Goal: Task Accomplishment & Management: Use online tool/utility

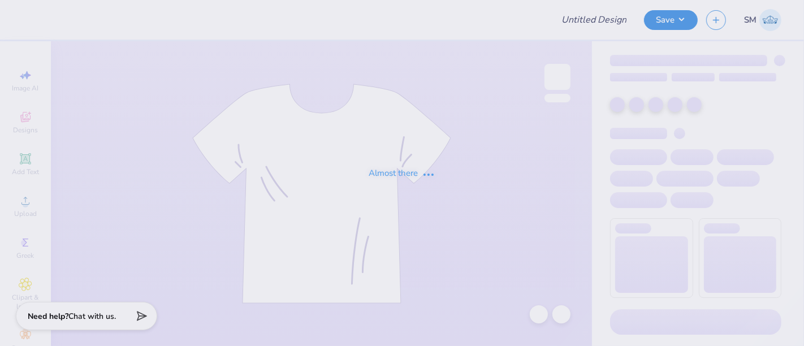
type input "WKU NSSlhA"
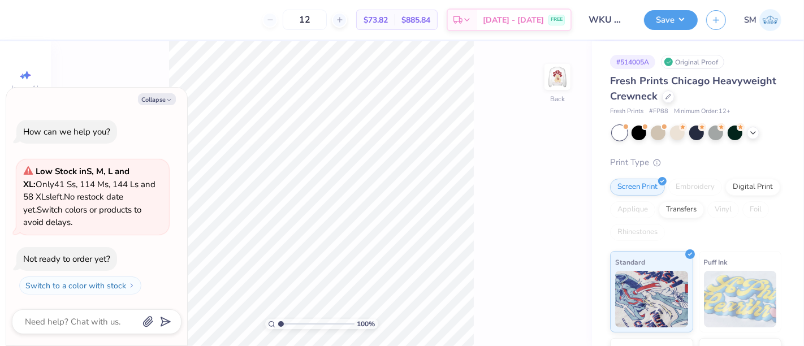
drag, startPoint x: 562, startPoint y: 72, endPoint x: 120, endPoint y: 92, distance: 442.2
click at [563, 71] on img at bounding box center [557, 77] width 23 height 23
click at [158, 98] on button "Collapse" at bounding box center [157, 99] width 38 height 12
type textarea "x"
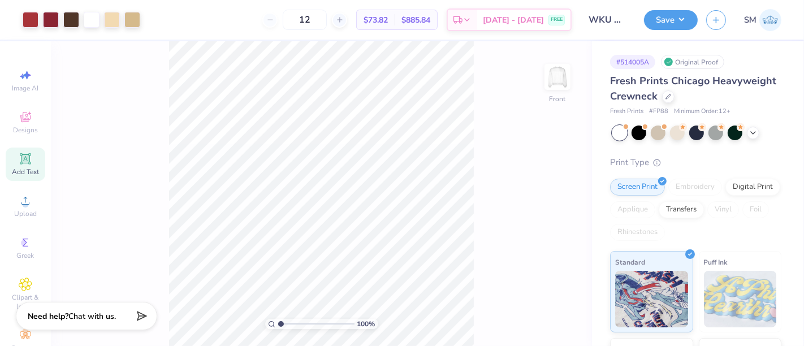
click at [21, 165] on div "Add Text" at bounding box center [26, 164] width 40 height 33
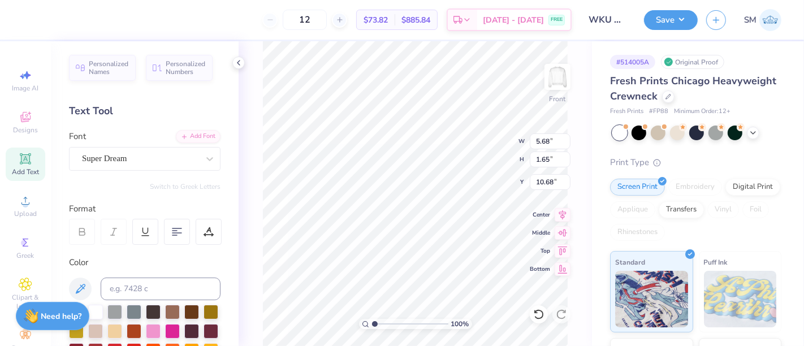
scroll to position [10, 1]
type textarea "®"
drag, startPoint x: 135, startPoint y: 156, endPoint x: 134, endPoint y: 167, distance: 11.3
click at [135, 156] on div "Super Dream" at bounding box center [140, 159] width 119 height 18
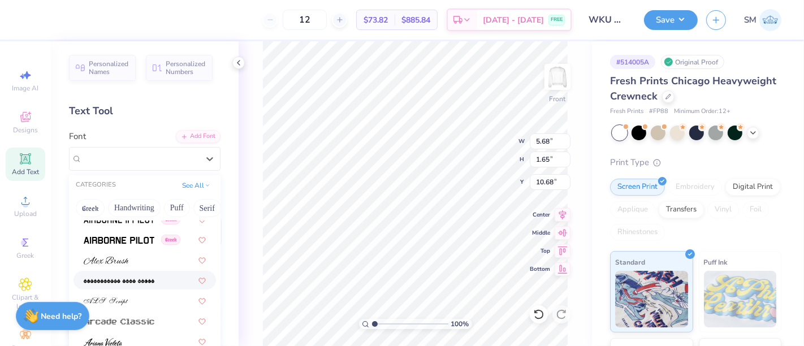
scroll to position [335, 0]
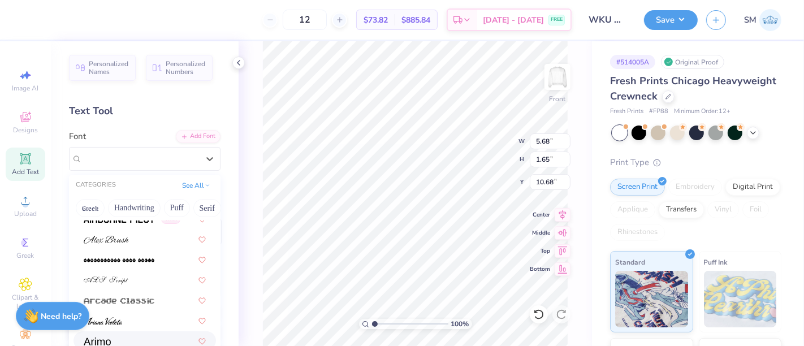
click at [126, 335] on div at bounding box center [145, 341] width 122 height 12
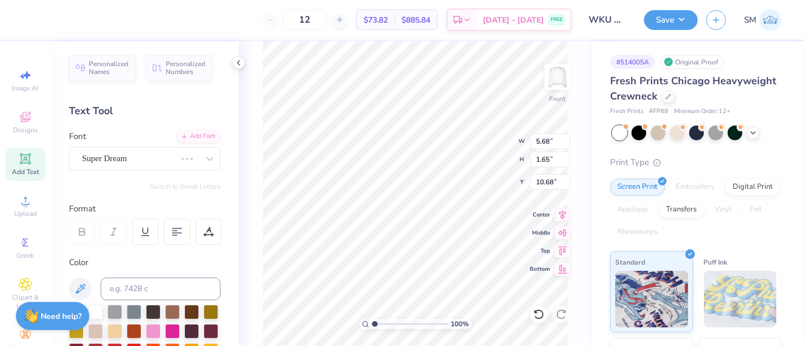
scroll to position [10, 1]
type input "7.36"
type input "0.69"
type input "7.86"
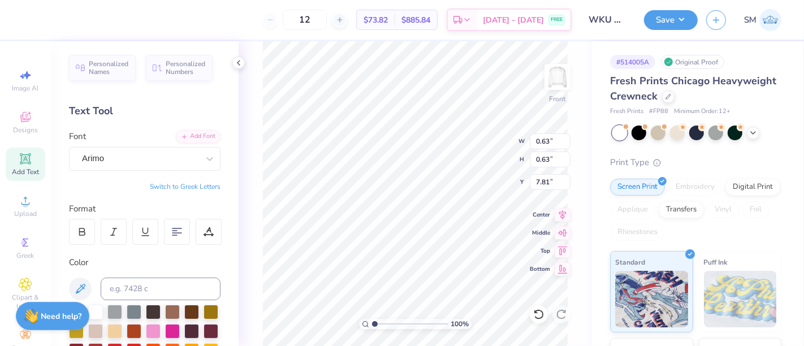
type input "0.63"
type input "7.81"
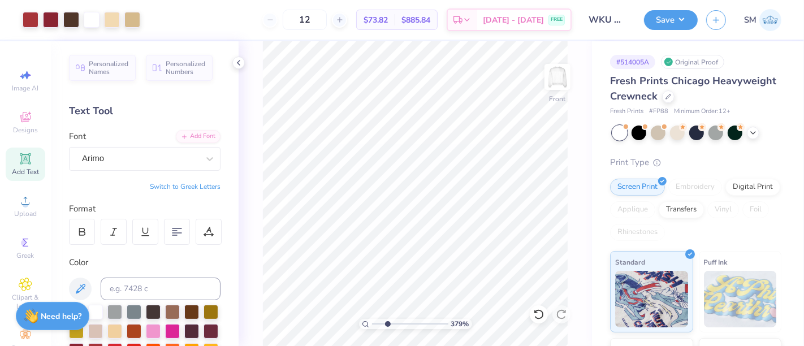
type input "3.79"
click at [396, 325] on input "range" at bounding box center [410, 324] width 76 height 10
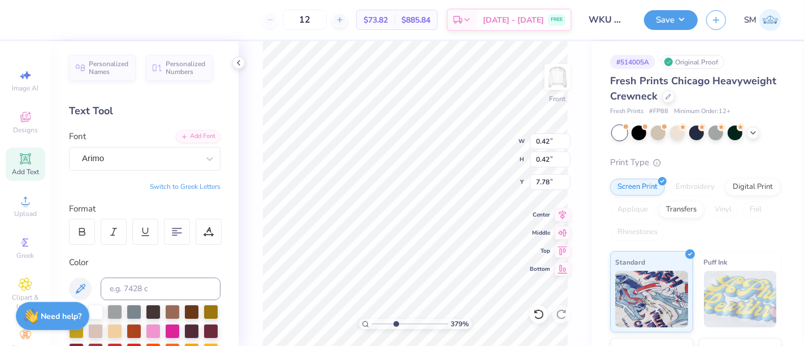
type input "0.42"
type input "7.78"
type input "12.32"
type input "17.82"
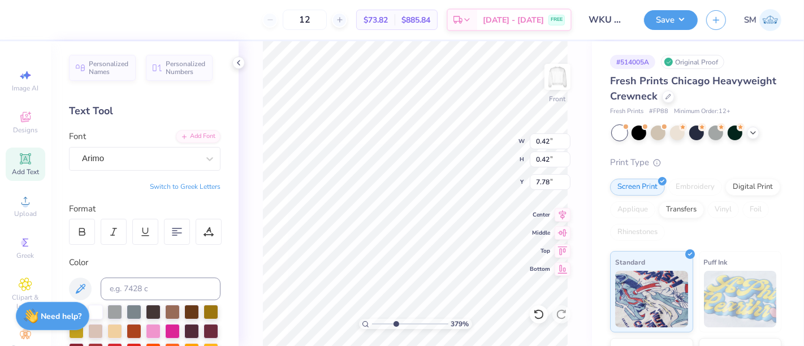
type input "3.82"
drag, startPoint x: 395, startPoint y: 325, endPoint x: 361, endPoint y: 333, distance: 34.7
type input "1"
click at [372, 329] on input "range" at bounding box center [410, 324] width 76 height 10
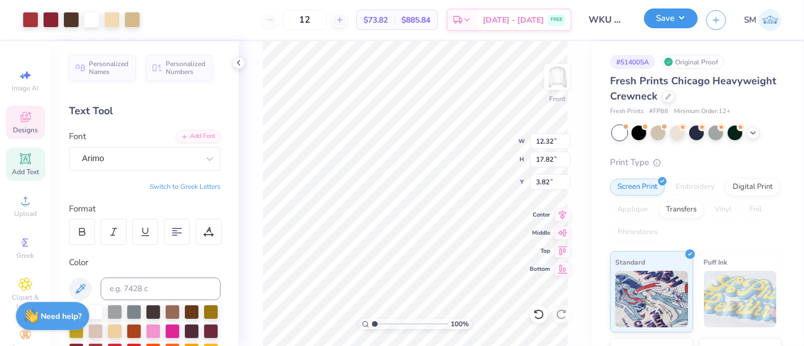
click at [670, 12] on button "Save" at bounding box center [671, 18] width 54 height 20
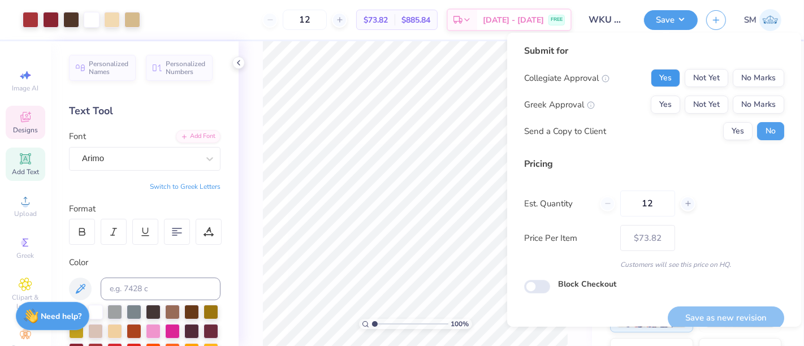
click at [651, 75] on button "Yes" at bounding box center [665, 78] width 29 height 18
drag, startPoint x: 739, startPoint y: 98, endPoint x: 726, endPoint y: 121, distance: 26.9
click at [736, 102] on button "No Marks" at bounding box center [758, 105] width 51 height 18
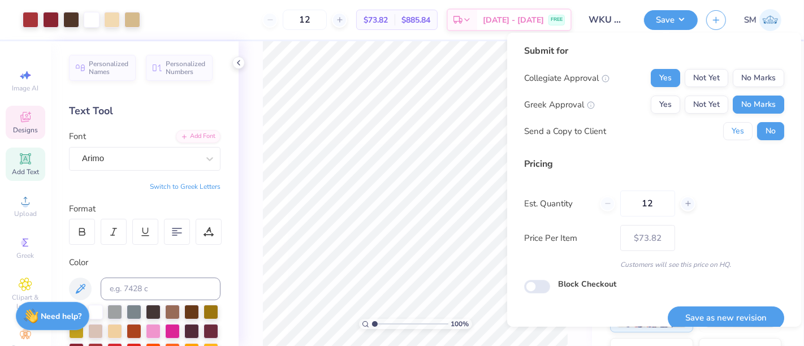
click at [723, 136] on button "Yes" at bounding box center [737, 131] width 29 height 18
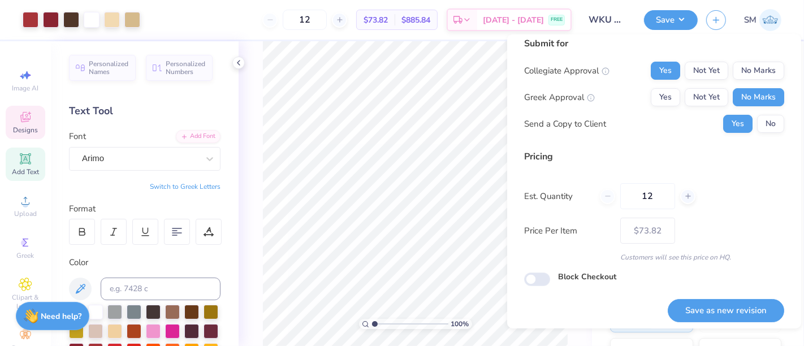
scroll to position [12, 0]
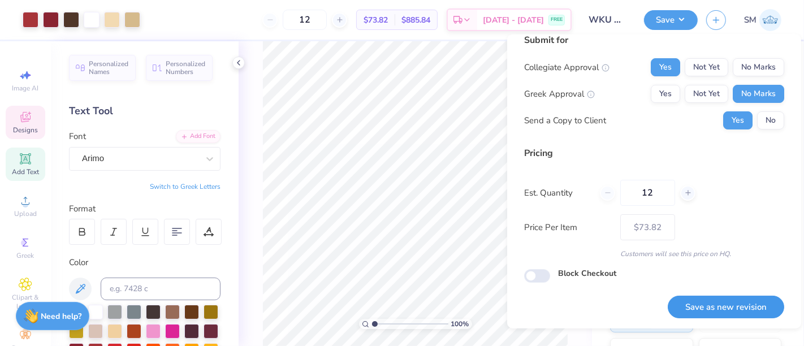
click at [726, 306] on button "Save as new revision" at bounding box center [726, 307] width 117 height 23
type input "– –"
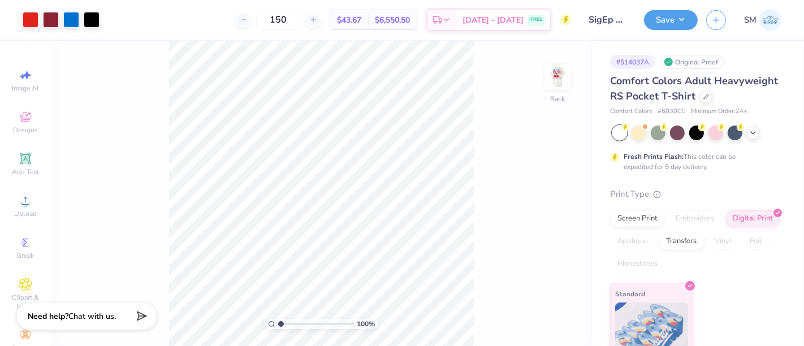
click at [559, 70] on img at bounding box center [557, 77] width 23 height 23
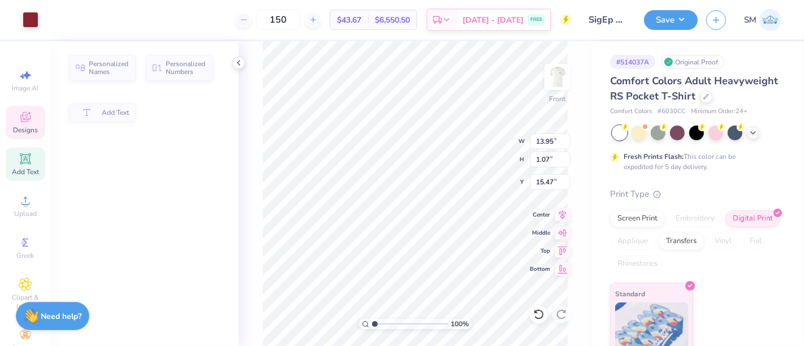
type input "1.07"
type input "15.47"
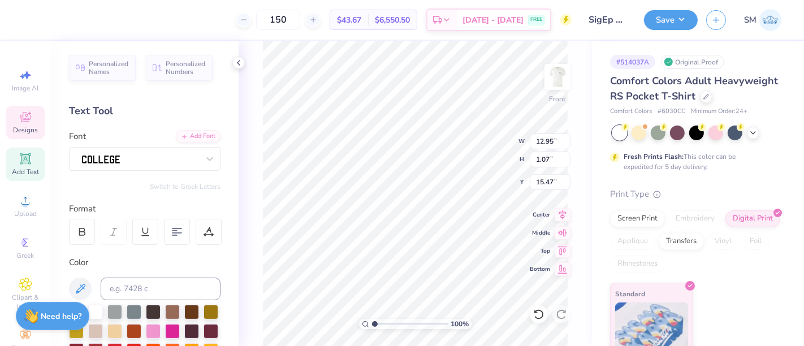
type input "12.95"
type input "1.00"
type input "15.57"
type input "11.76"
type input "0.90"
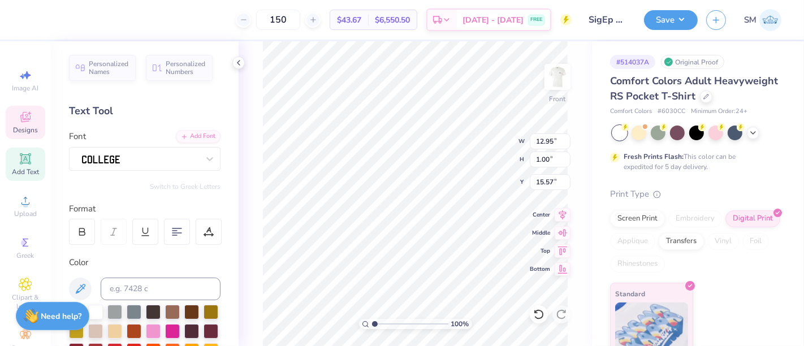
type input "15.68"
type input "0.59"
type input "2.53"
type input "11.72"
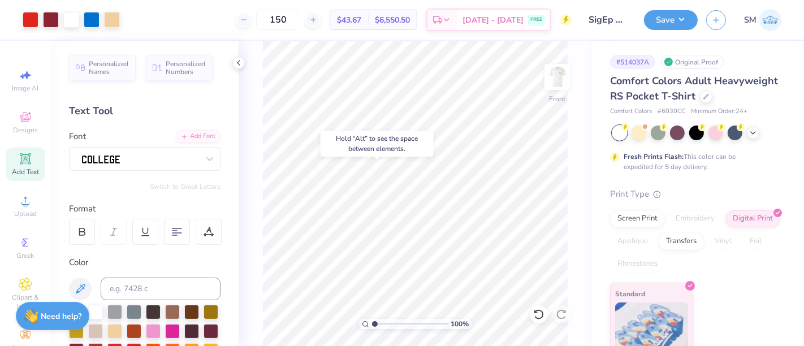
click at [366, 153] on body "Art colors 150 $43.67 Per Item $6,550.50 Total Est. Delivery Sep 14 - 17 FREE D…" at bounding box center [402, 173] width 804 height 346
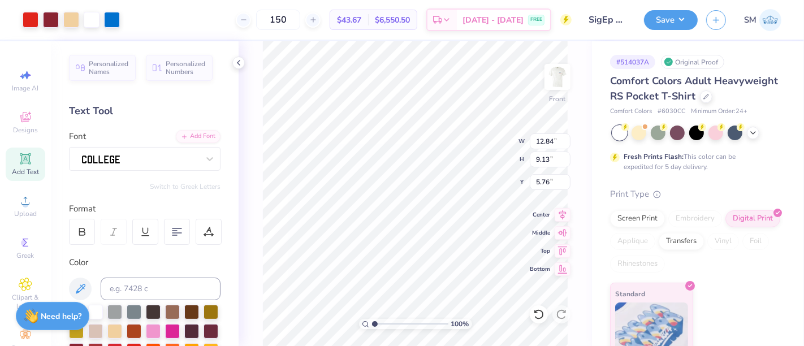
type input "5.76"
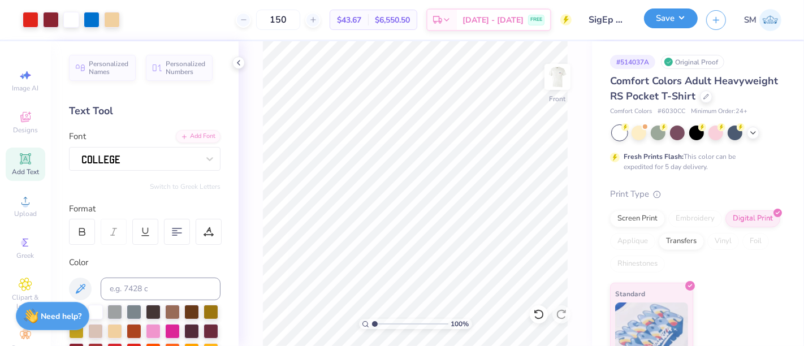
click at [665, 16] on button "Save" at bounding box center [671, 18] width 54 height 20
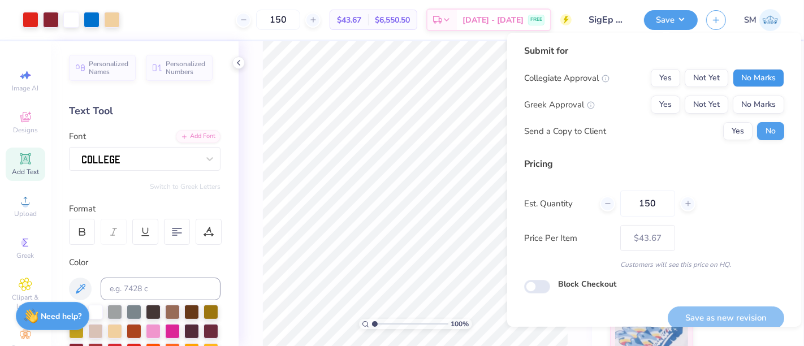
click at [751, 76] on button "No Marks" at bounding box center [758, 78] width 51 height 18
click at [655, 106] on button "Yes" at bounding box center [665, 105] width 29 height 18
click at [734, 314] on button "Save as new revision" at bounding box center [726, 318] width 117 height 23
type input "$43.67"
drag, startPoint x: 376, startPoint y: 320, endPoint x: 345, endPoint y: 331, distance: 32.9
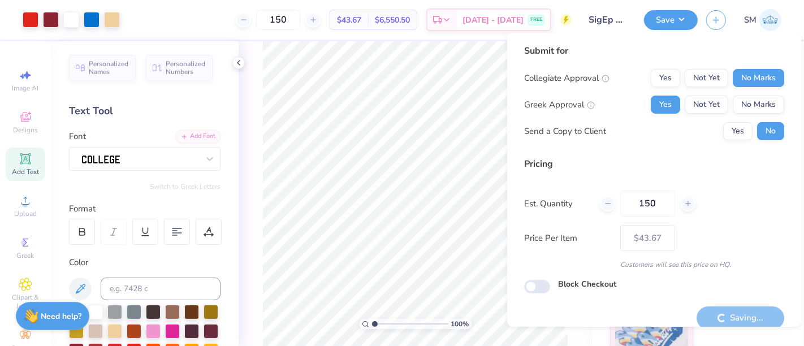
click at [372, 329] on input "range" at bounding box center [410, 324] width 76 height 10
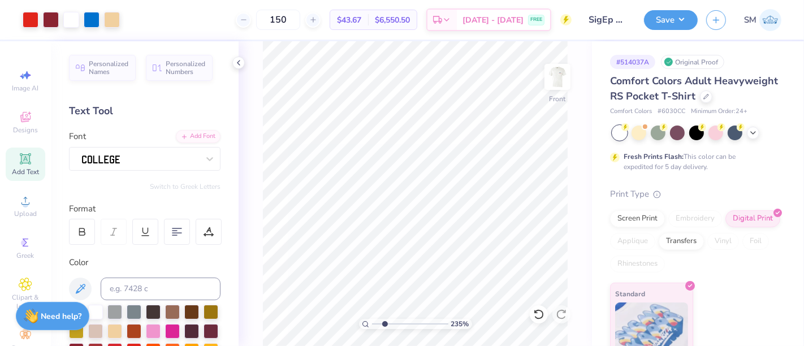
type input "1"
drag, startPoint x: 378, startPoint y: 324, endPoint x: 353, endPoint y: 321, distance: 25.0
click at [372, 321] on input "range" at bounding box center [410, 324] width 76 height 10
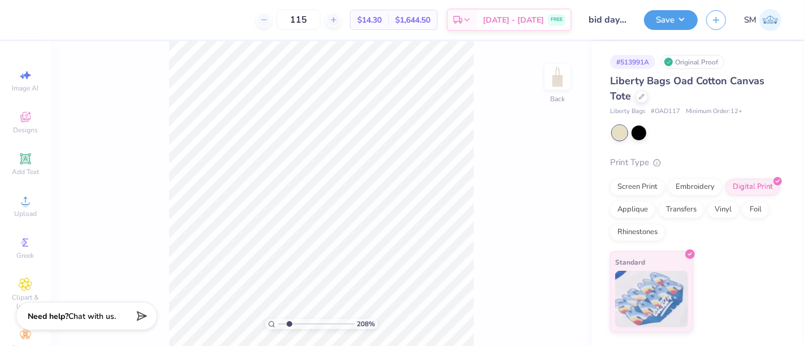
drag, startPoint x: 280, startPoint y: 324, endPoint x: 289, endPoint y: 326, distance: 9.3
type input "2.08"
click at [289, 326] on input "range" at bounding box center [316, 324] width 76 height 10
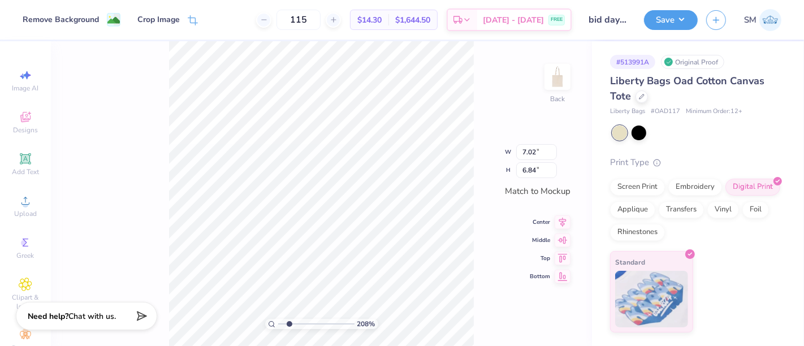
click at [126, 178] on div "208 % Back W 7.02 7.02 " H 6.84 6.84 " Match to [GEOGRAPHIC_DATA] Middle Top Bo…" at bounding box center [321, 193] width 541 height 305
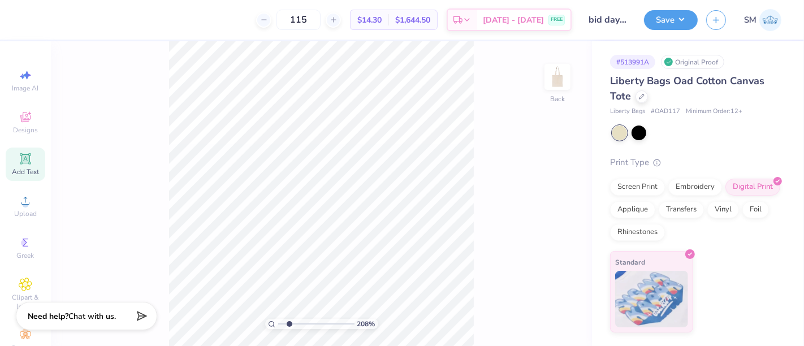
click at [27, 162] on icon at bounding box center [26, 159] width 14 height 14
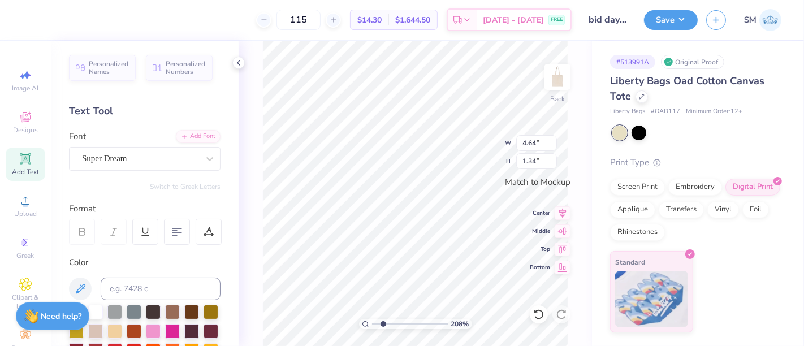
scroll to position [10, 1]
type textarea "®"
click at [252, 130] on div "208 % Back W 4.64 4.64 " H 1.34 1.34 " Match to [GEOGRAPHIC_DATA] Middle Top Bo…" at bounding box center [415, 193] width 353 height 305
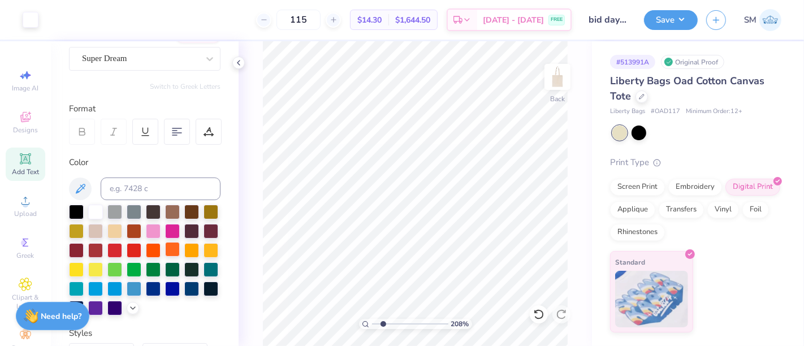
scroll to position [126, 0]
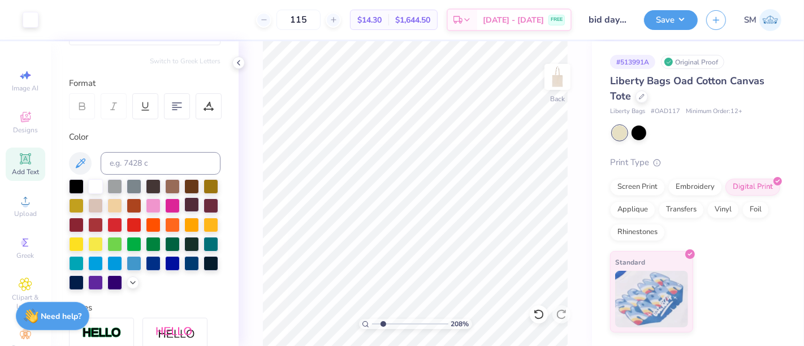
click at [184, 212] on div at bounding box center [191, 204] width 15 height 15
type input "0.27"
type input "0.60"
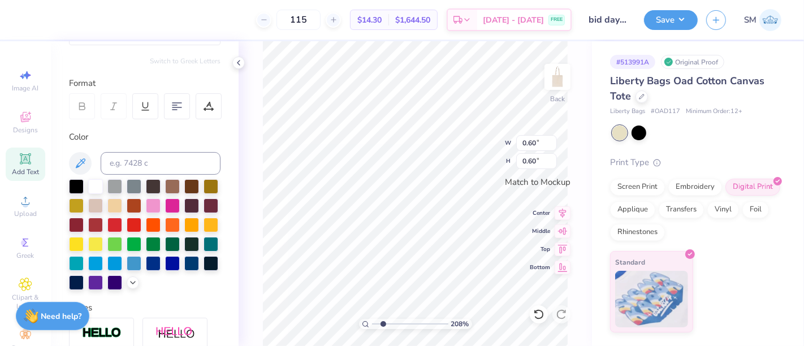
type input "7.02"
type input "6.84"
type input "0.21"
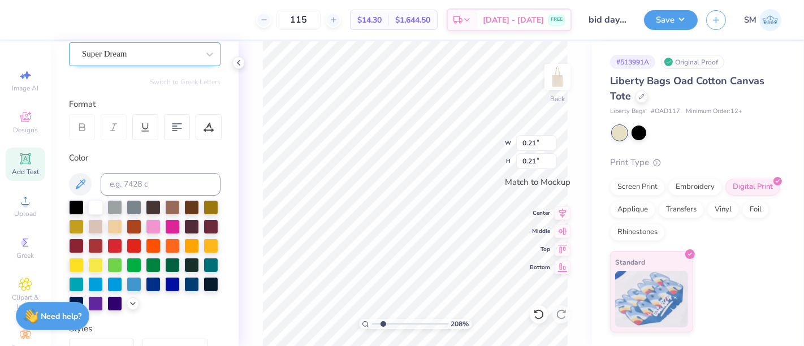
scroll to position [92, 0]
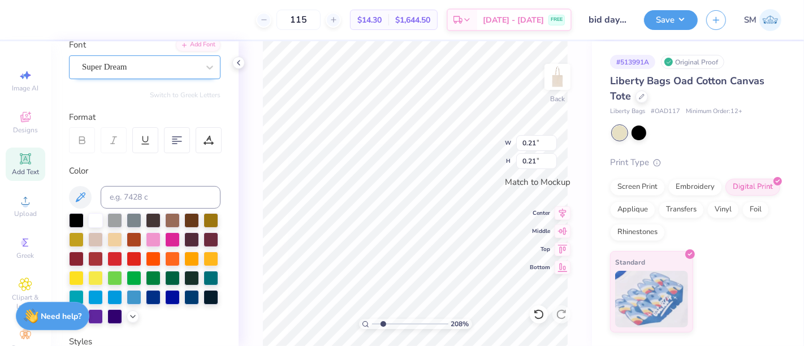
click at [131, 70] on div "Super Dream" at bounding box center [140, 67] width 119 height 18
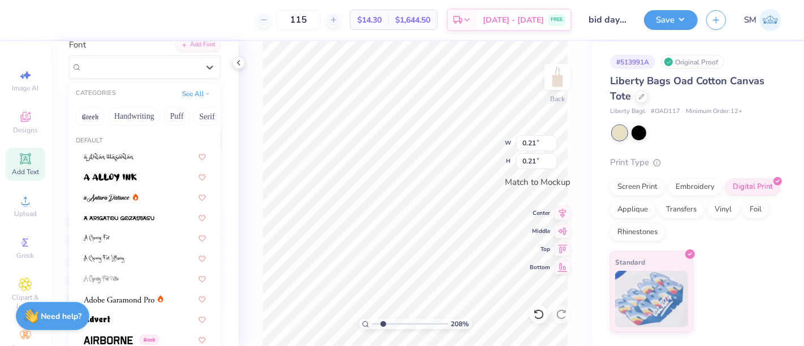
scroll to position [188, 0]
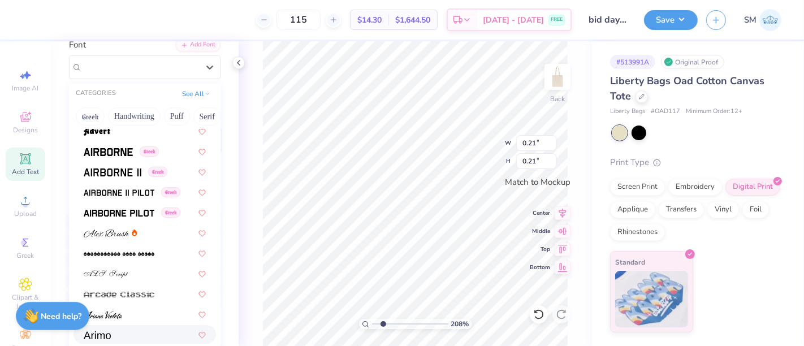
click at [117, 329] on div at bounding box center [145, 335] width 122 height 12
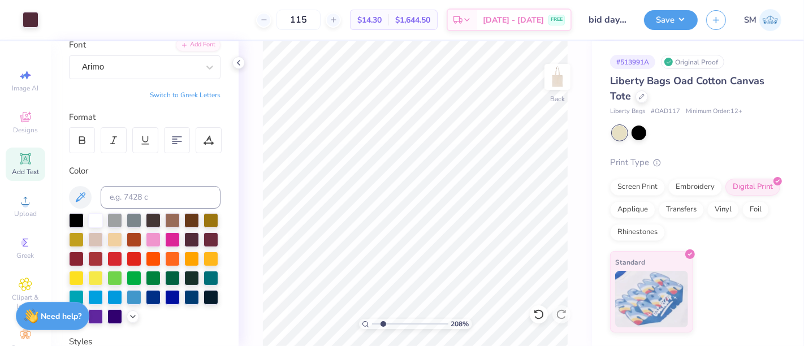
click at [28, 161] on div "Add Text" at bounding box center [26, 164] width 40 height 33
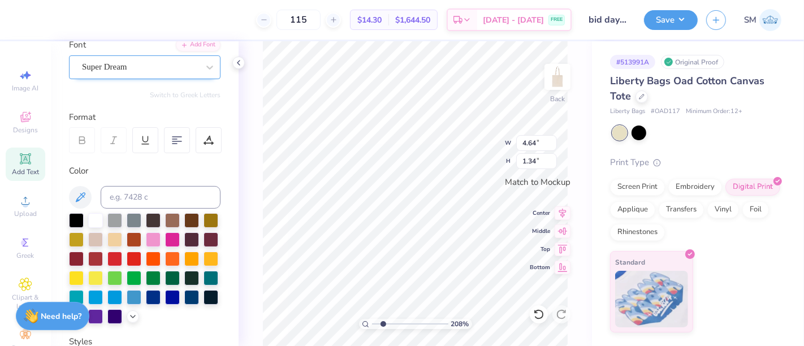
type textarea "at"
click at [114, 61] on div "Super Dream" at bounding box center [140, 67] width 119 height 18
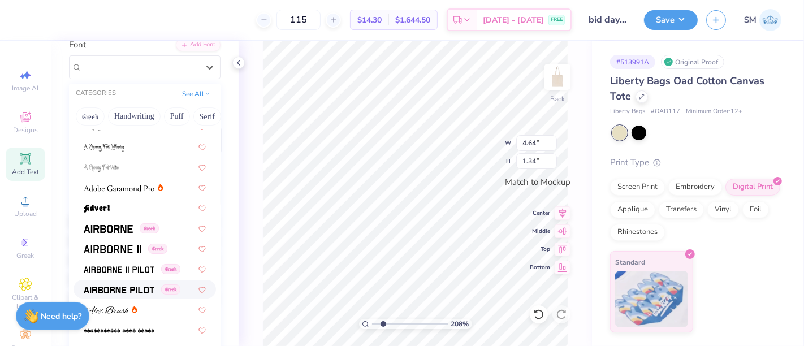
scroll to position [126, 0]
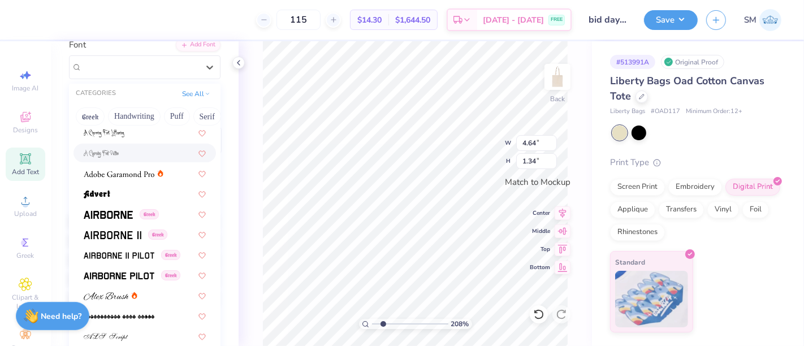
click at [245, 140] on div "208 % Back W 4.64 4.64 " H 1.34 1.34 " Match to [GEOGRAPHIC_DATA] Middle Top Bo…" at bounding box center [415, 193] width 353 height 305
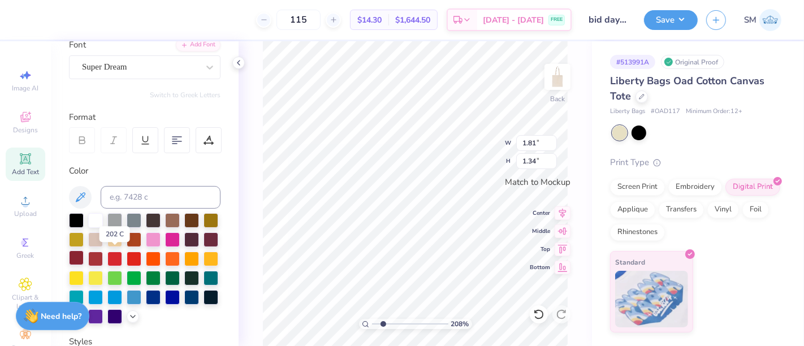
click at [84, 259] on div at bounding box center [76, 258] width 15 height 15
click at [204, 246] on div at bounding box center [211, 238] width 15 height 15
type input "0.73"
type input "0.54"
drag, startPoint x: 381, startPoint y: 324, endPoint x: 393, endPoint y: 324, distance: 11.3
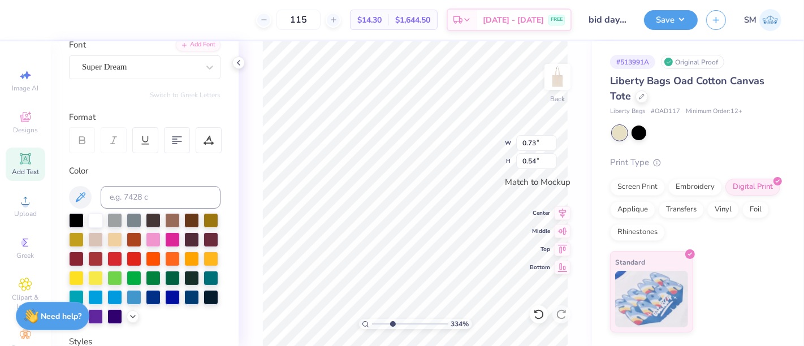
type input "3.34"
click at [393, 324] on input "range" at bounding box center [410, 324] width 76 height 10
type input "0.38"
type input "0.28"
click at [261, 244] on div "334 % Back W 0.38 0.38 " H 0.28 0.28 " Match to [GEOGRAPHIC_DATA] Middle Top Bo…" at bounding box center [415, 193] width 353 height 305
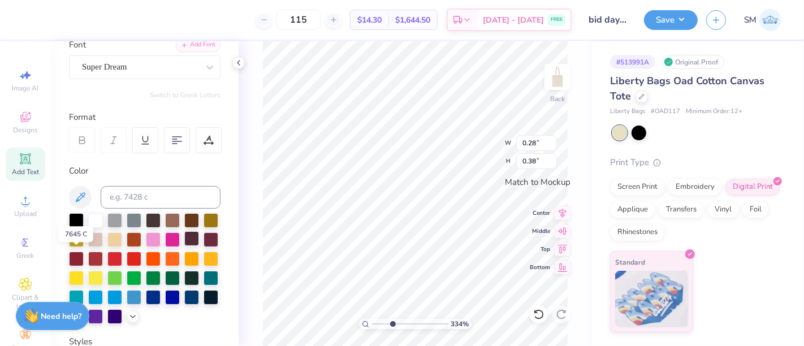
click at [184, 246] on div at bounding box center [191, 238] width 15 height 15
click at [204, 246] on div at bounding box center [211, 238] width 15 height 15
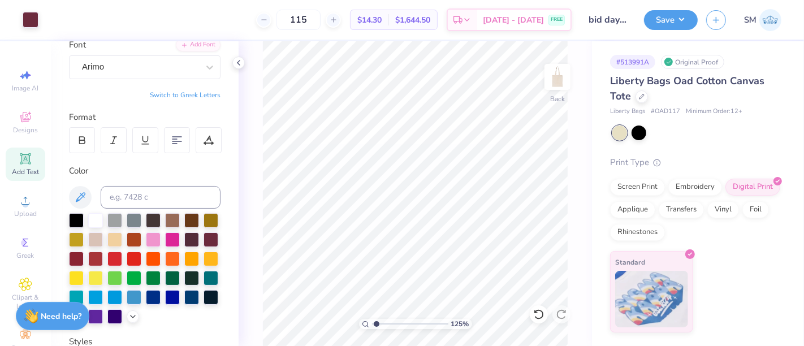
drag, startPoint x: 391, startPoint y: 325, endPoint x: 370, endPoint y: 323, distance: 21.0
type input "1"
click at [373, 323] on input "range" at bounding box center [410, 324] width 76 height 10
click at [679, 20] on button "Save" at bounding box center [671, 18] width 54 height 20
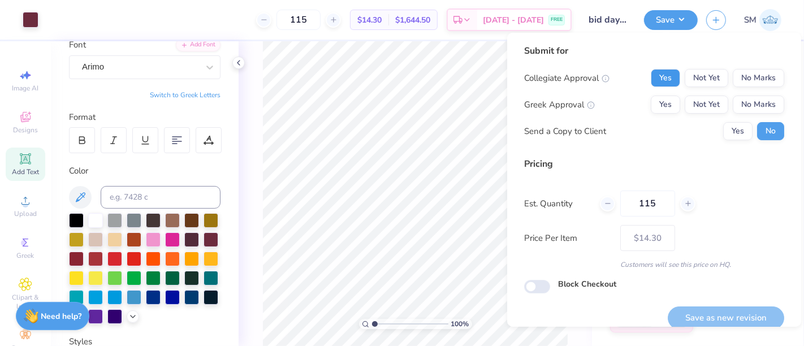
click at [662, 72] on button "Yes" at bounding box center [665, 78] width 29 height 18
click at [661, 100] on button "Yes" at bounding box center [665, 105] width 29 height 18
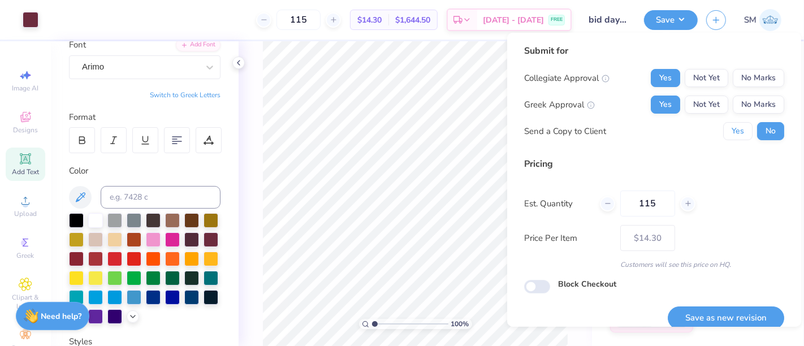
drag, startPoint x: 730, startPoint y: 133, endPoint x: 727, endPoint y: 146, distance: 13.9
click at [730, 132] on button "Yes" at bounding box center [737, 131] width 29 height 18
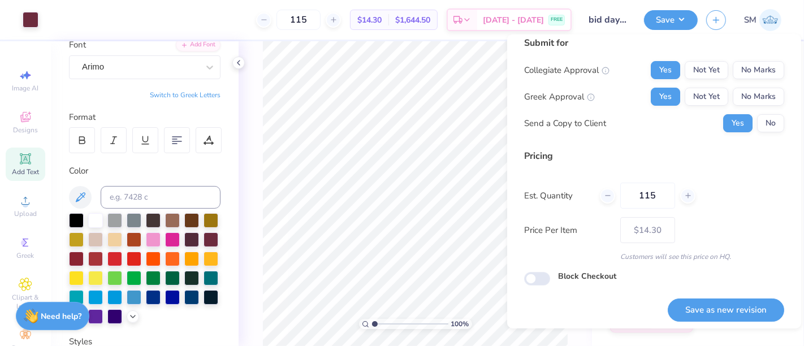
scroll to position [12, 0]
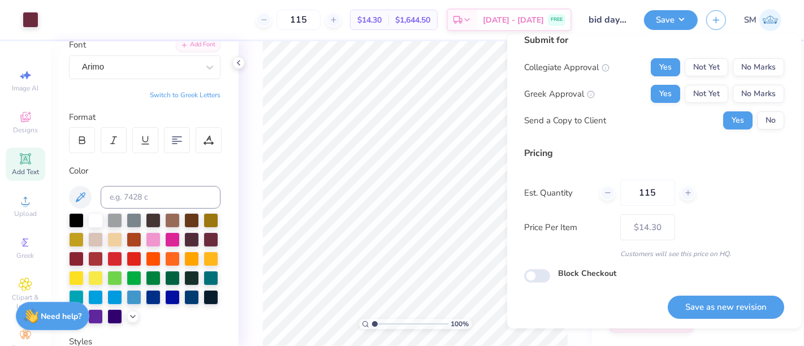
click at [709, 304] on button "Save as new revision" at bounding box center [726, 307] width 117 height 23
type input "– –"
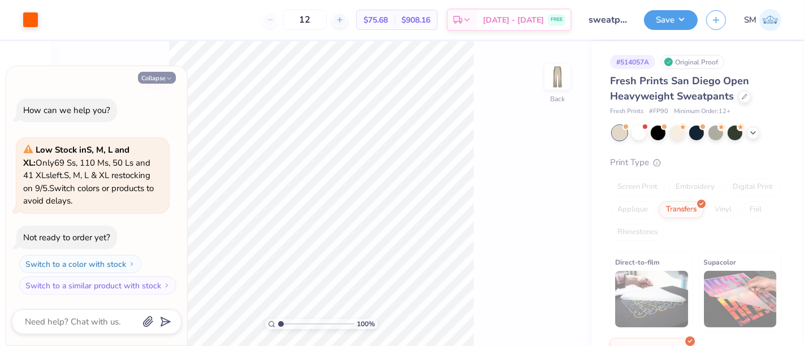
click at [166, 79] on icon "button" at bounding box center [169, 78] width 7 height 7
type textarea "x"
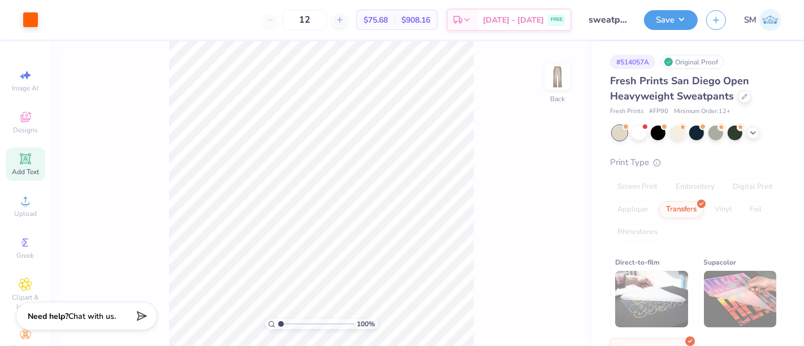
click at [21, 157] on icon at bounding box center [25, 158] width 8 height 8
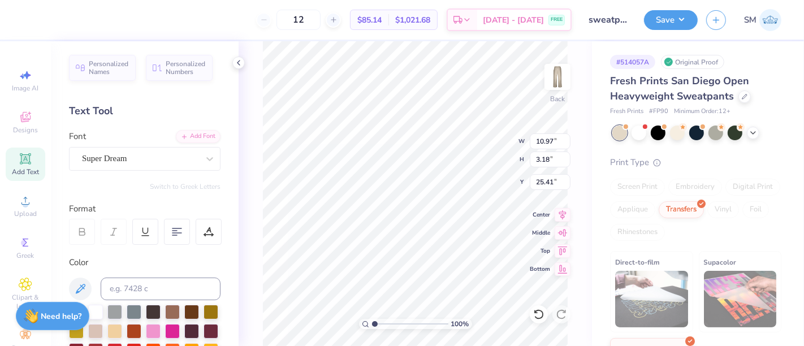
scroll to position [10, 1]
type textarea "™"
click at [117, 154] on div "Super Dream" at bounding box center [140, 159] width 119 height 18
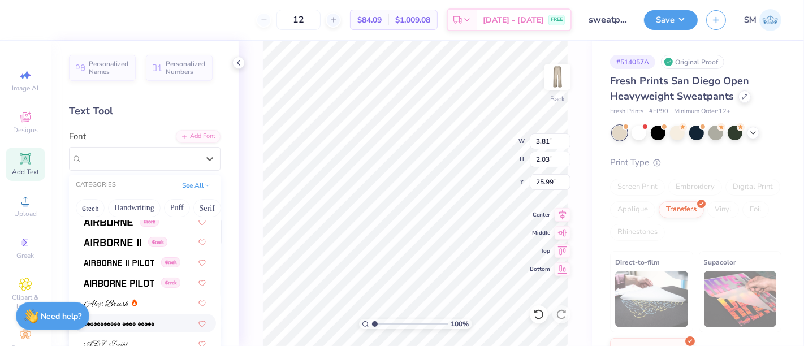
scroll to position [293, 0]
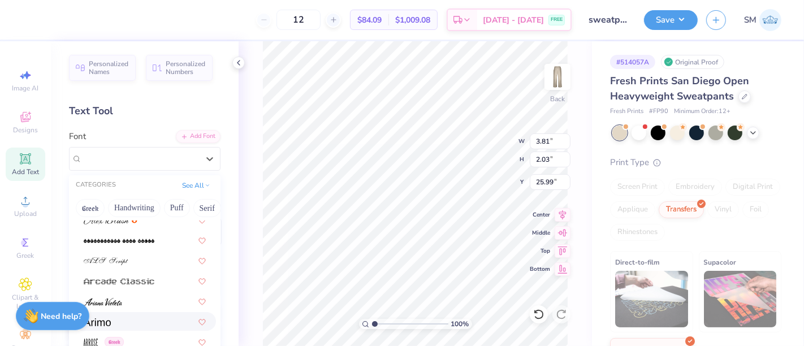
drag, startPoint x: 121, startPoint y: 316, endPoint x: 171, endPoint y: 283, distance: 59.6
click at [121, 317] on div at bounding box center [145, 322] width 122 height 12
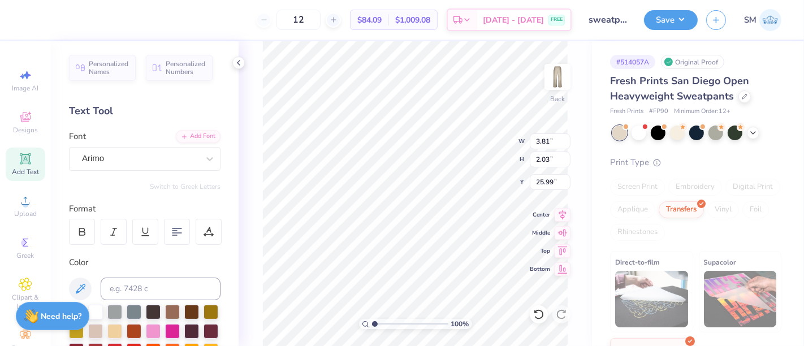
type input "3.61"
type input "1.72"
type input "26.14"
click at [156, 289] on input at bounding box center [161, 289] width 120 height 23
type input "bright orange"
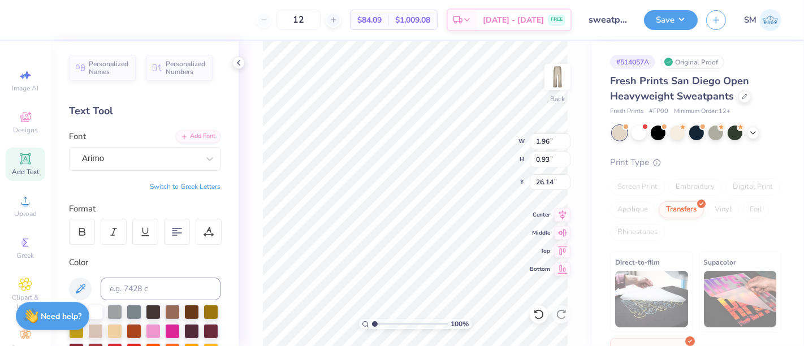
type input "1.96"
type input "0.93"
drag, startPoint x: 378, startPoint y: 325, endPoint x: 386, endPoint y: 324, distance: 8.0
type input "2.3"
click at [385, 326] on input "range" at bounding box center [410, 324] width 76 height 10
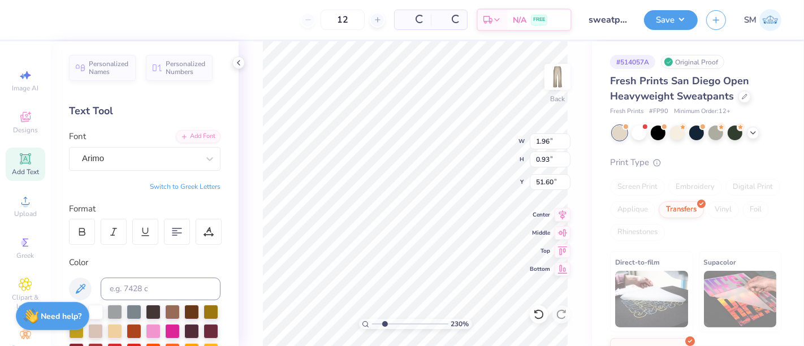
type input "51.60"
type input "0.96"
type input "1.98"
type input "51.08"
type input "0.59"
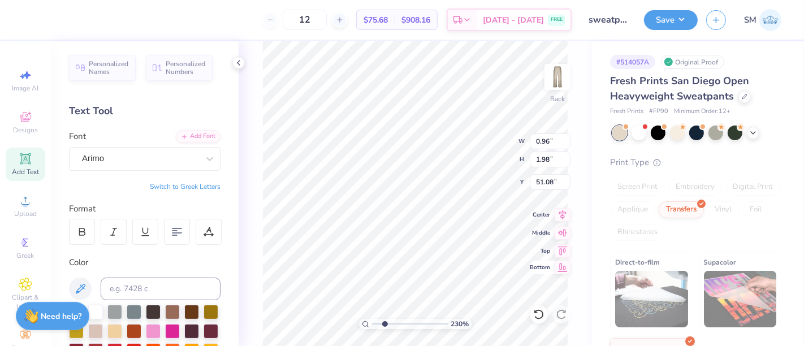
type input "1.21"
drag, startPoint x: 383, startPoint y: 322, endPoint x: 366, endPoint y: 320, distance: 16.6
type input "1"
click at [372, 324] on input "range" at bounding box center [410, 324] width 76 height 10
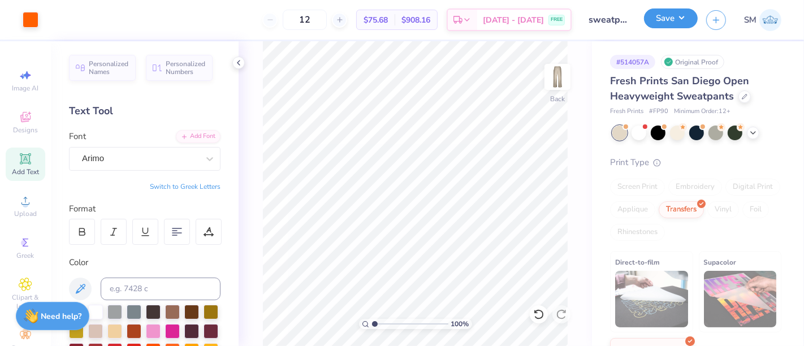
click at [668, 19] on button "Save" at bounding box center [671, 18] width 54 height 20
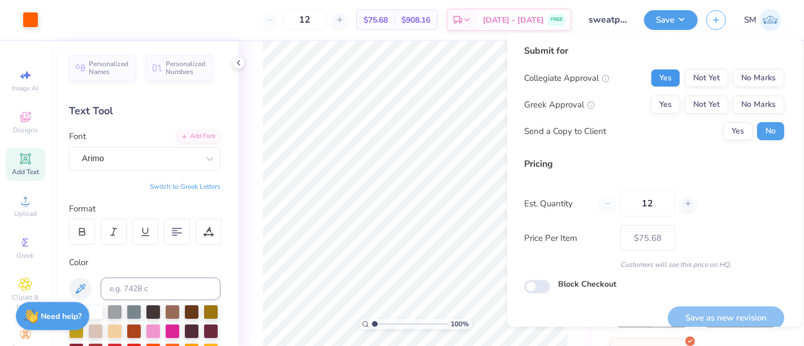
click at [655, 81] on button "Yes" at bounding box center [665, 78] width 29 height 18
drag, startPoint x: 752, startPoint y: 107, endPoint x: 736, endPoint y: 131, distance: 29.3
click at [744, 117] on div "Collegiate Approval Yes Not Yet No Marks Greek Approval Yes Not Yet No Marks Se…" at bounding box center [654, 104] width 260 height 71
drag, startPoint x: 736, startPoint y: 131, endPoint x: 734, endPoint y: 168, distance: 36.8
click at [736, 132] on button "Yes" at bounding box center [737, 131] width 29 height 18
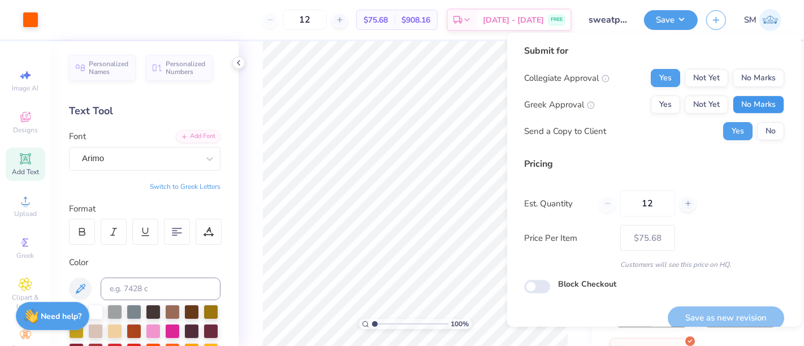
click at [747, 102] on button "No Marks" at bounding box center [758, 105] width 51 height 18
click at [717, 311] on button "Save as new revision" at bounding box center [726, 318] width 117 height 23
type input "$75.68"
drag, startPoint x: 374, startPoint y: 324, endPoint x: 382, endPoint y: 328, distance: 8.6
type input "1.97"
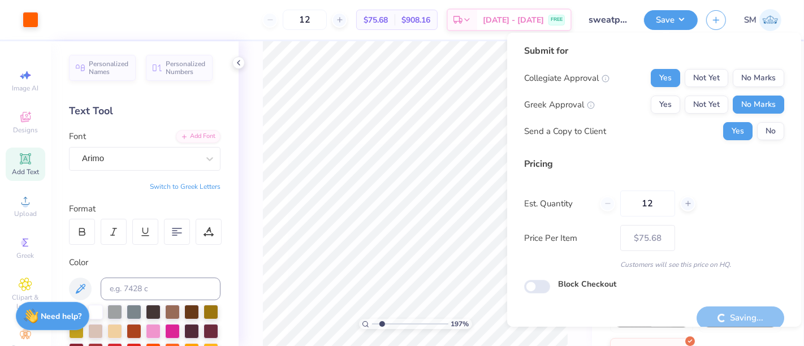
click at [382, 328] on input "range" at bounding box center [410, 324] width 76 height 10
